Goal: Transaction & Acquisition: Book appointment/travel/reservation

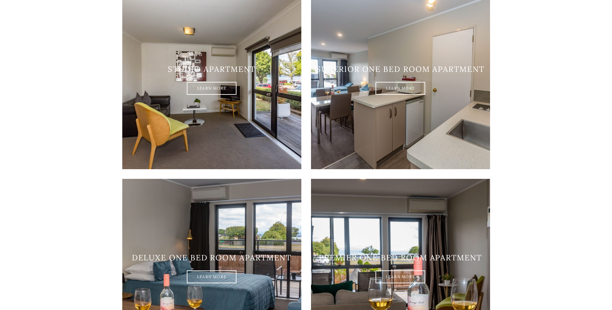
scroll to position [484, 0]
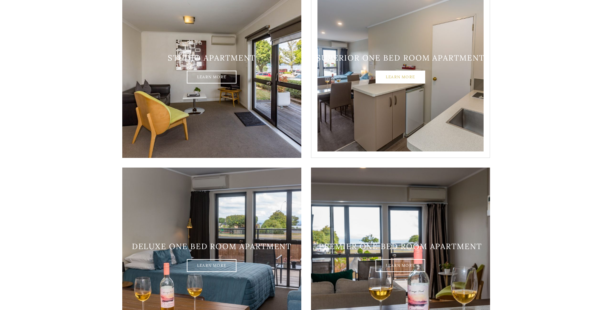
click at [412, 71] on link "Learn More" at bounding box center [401, 77] width 50 height 13
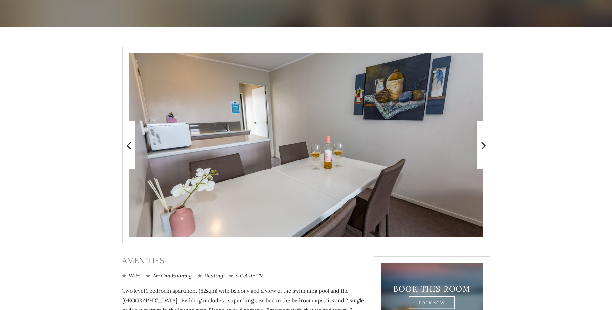
scroll to position [97, 0]
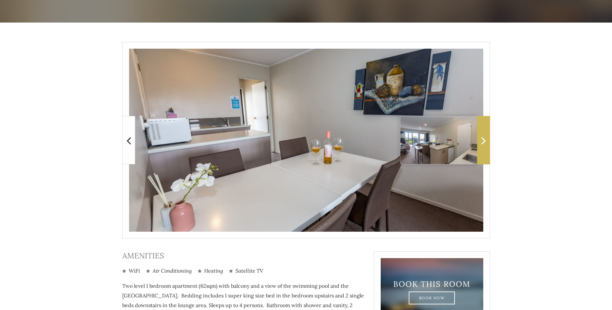
click at [483, 140] on icon at bounding box center [483, 140] width 5 height 13
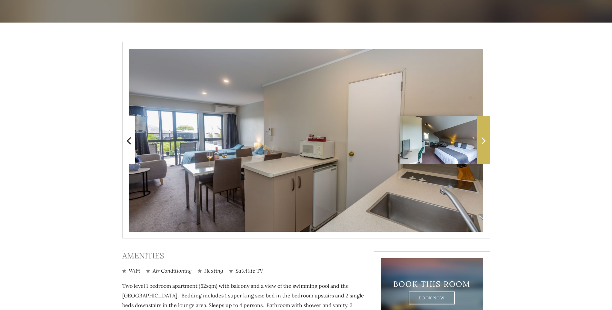
click at [483, 140] on icon at bounding box center [483, 140] width 5 height 13
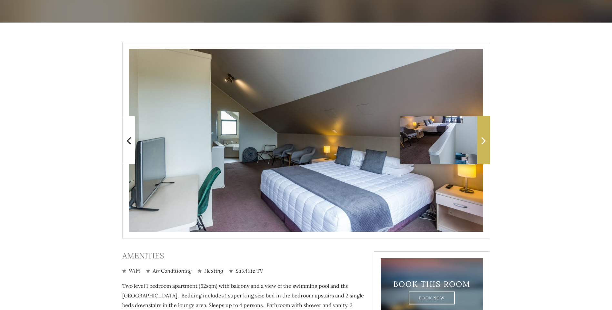
click at [483, 140] on icon at bounding box center [483, 140] width 5 height 13
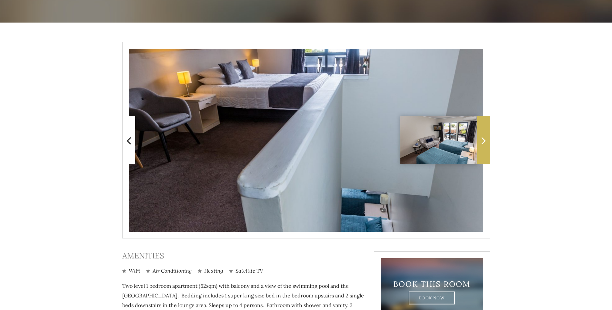
click at [483, 140] on icon at bounding box center [483, 140] width 5 height 13
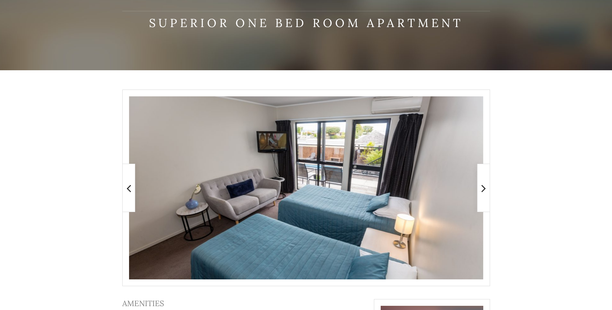
scroll to position [0, 0]
